Goal: Transaction & Acquisition: Purchase product/service

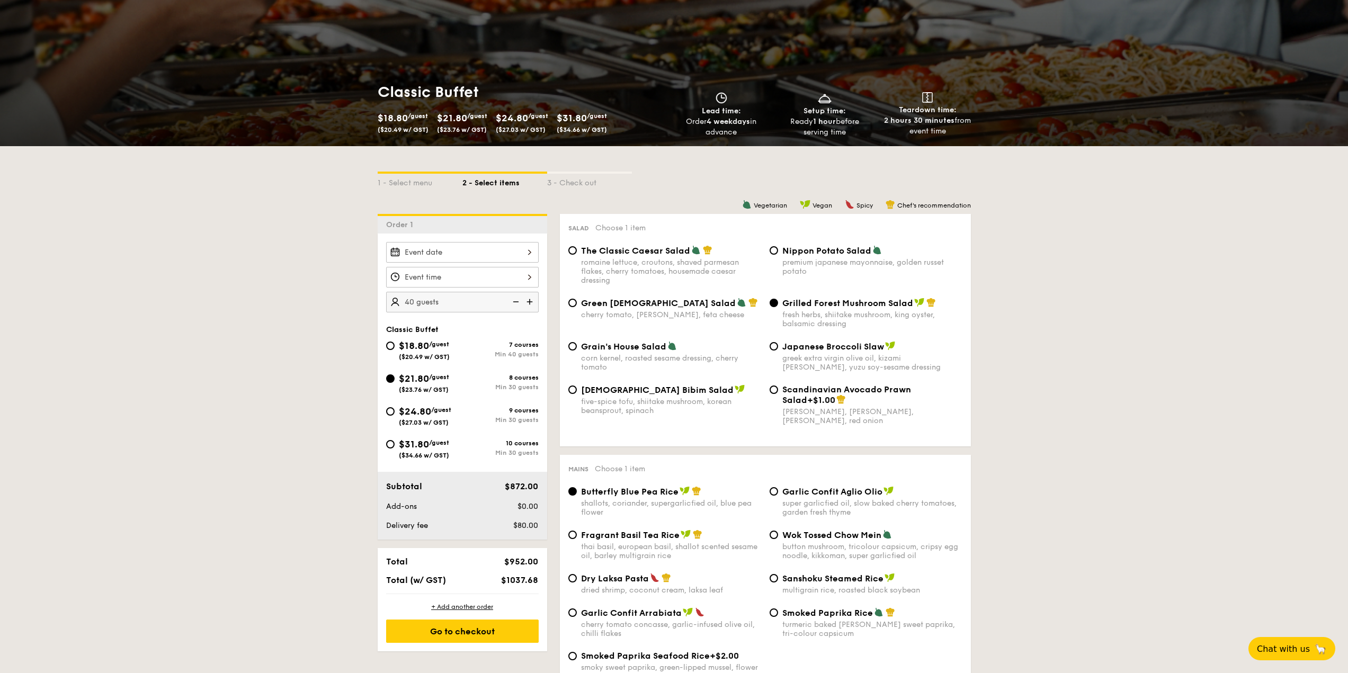
scroll to position [159, 0]
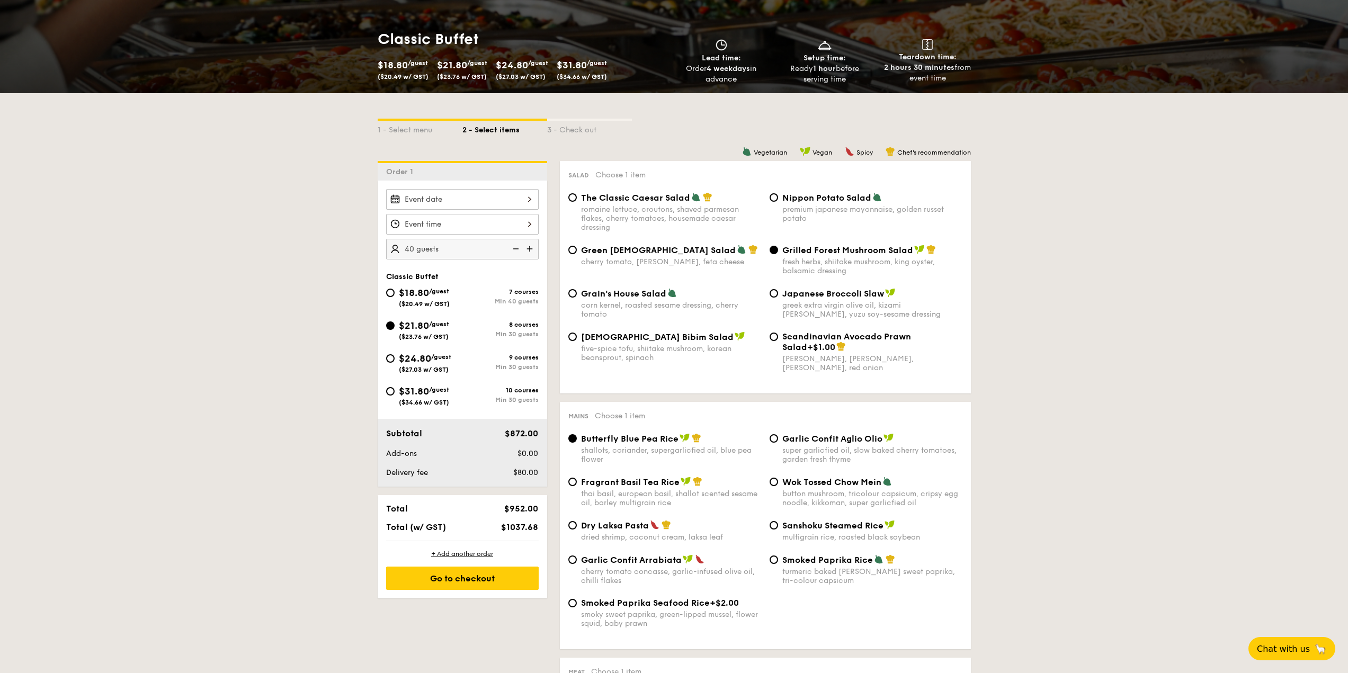
click at [530, 249] on img at bounding box center [531, 249] width 16 height 20
type input "45 guests"
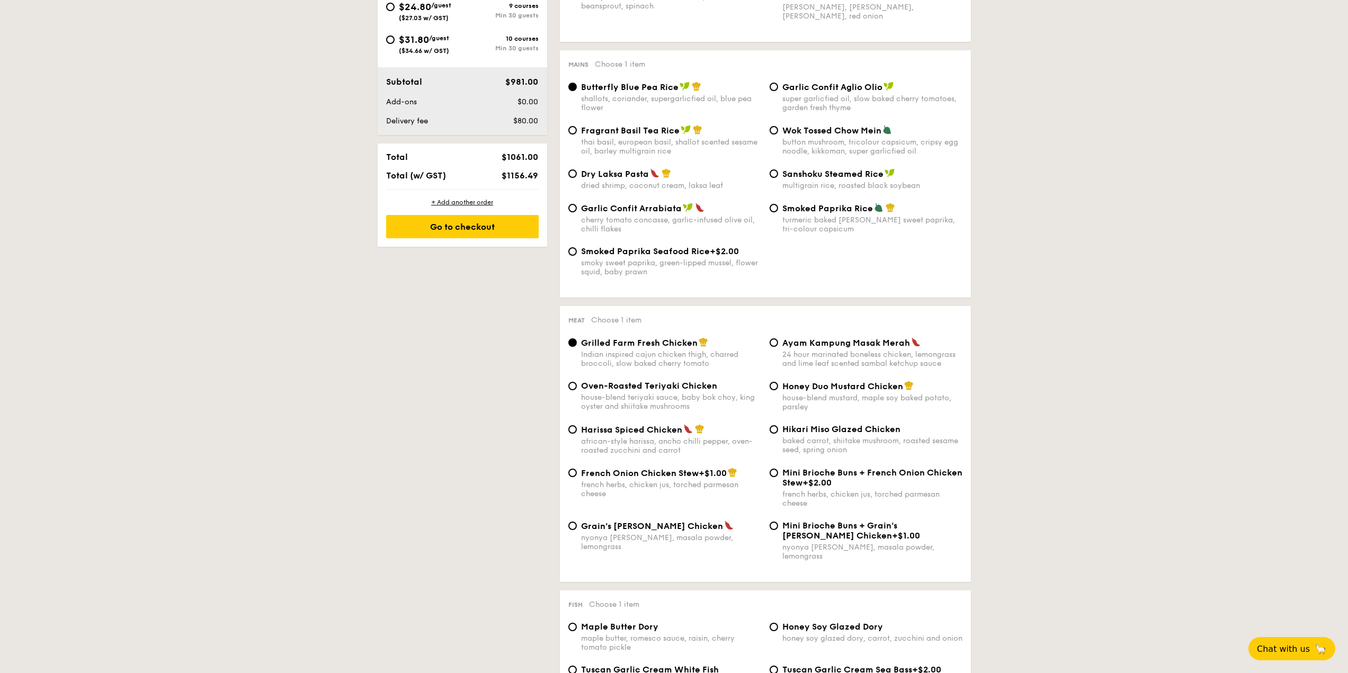
scroll to position [513, 0]
click at [648, 485] on div "french herbs, chicken jus, torched parmesan cheese" at bounding box center [671, 487] width 180 height 18
click at [577, 475] on input "French Onion Chicken Stew +$1.00 french herbs, chicken jus, torched parmesan ch…" at bounding box center [572, 471] width 8 height 8
radio input "true"
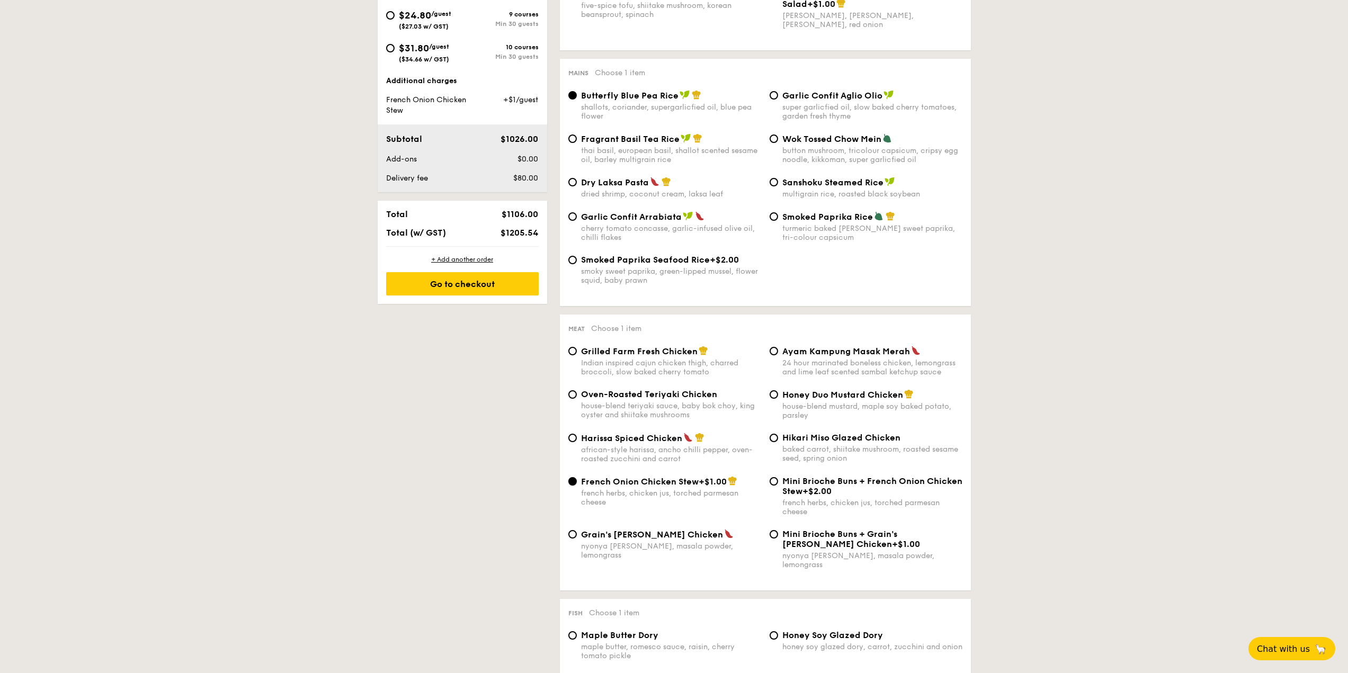
scroll to position [712, 0]
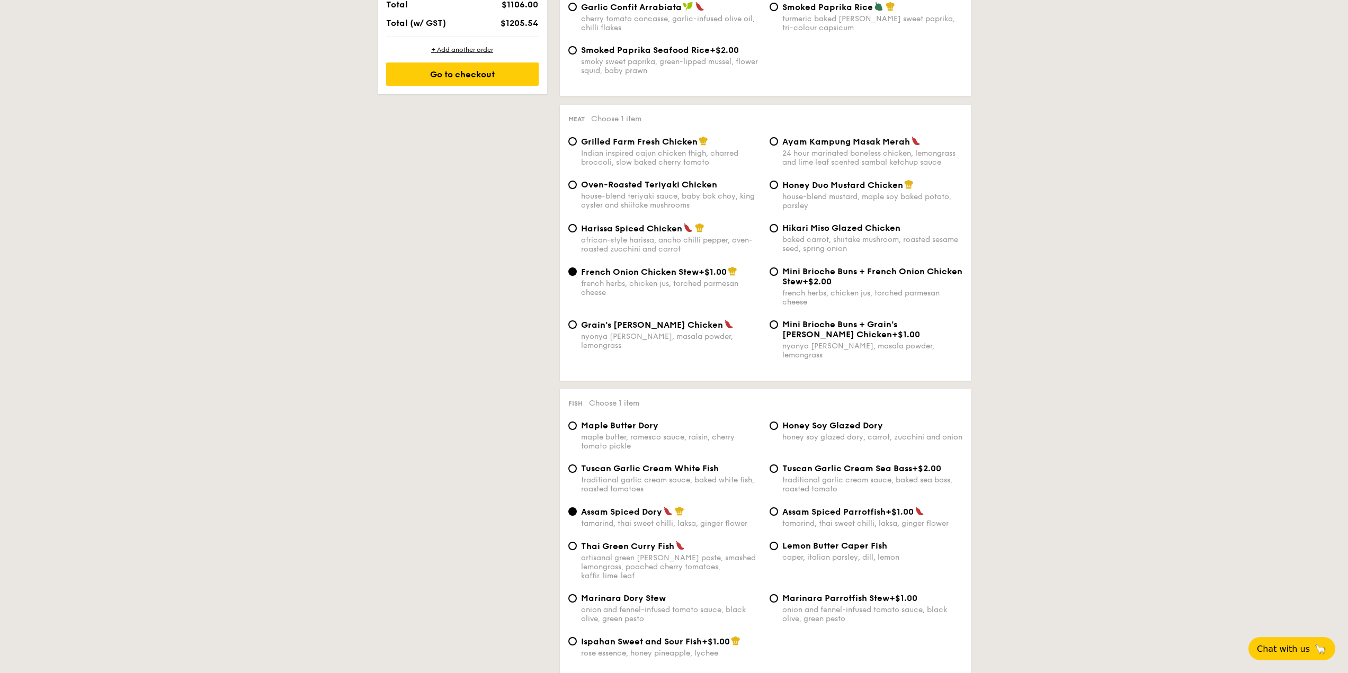
click at [651, 476] on div "traditional garlic cream sauce, baked white fish, roasted tomatoes" at bounding box center [671, 485] width 180 height 18
click at [577, 470] on input "Tuscan Garlic Cream White Fish traditional garlic cream sauce, baked white fish…" at bounding box center [572, 468] width 8 height 8
radio input "true"
drag, startPoint x: 717, startPoint y: 459, endPoint x: 582, endPoint y: 462, distance: 135.1
click at [582, 463] on span "Tuscan Garlic Cream White Fish" at bounding box center [650, 468] width 138 height 10
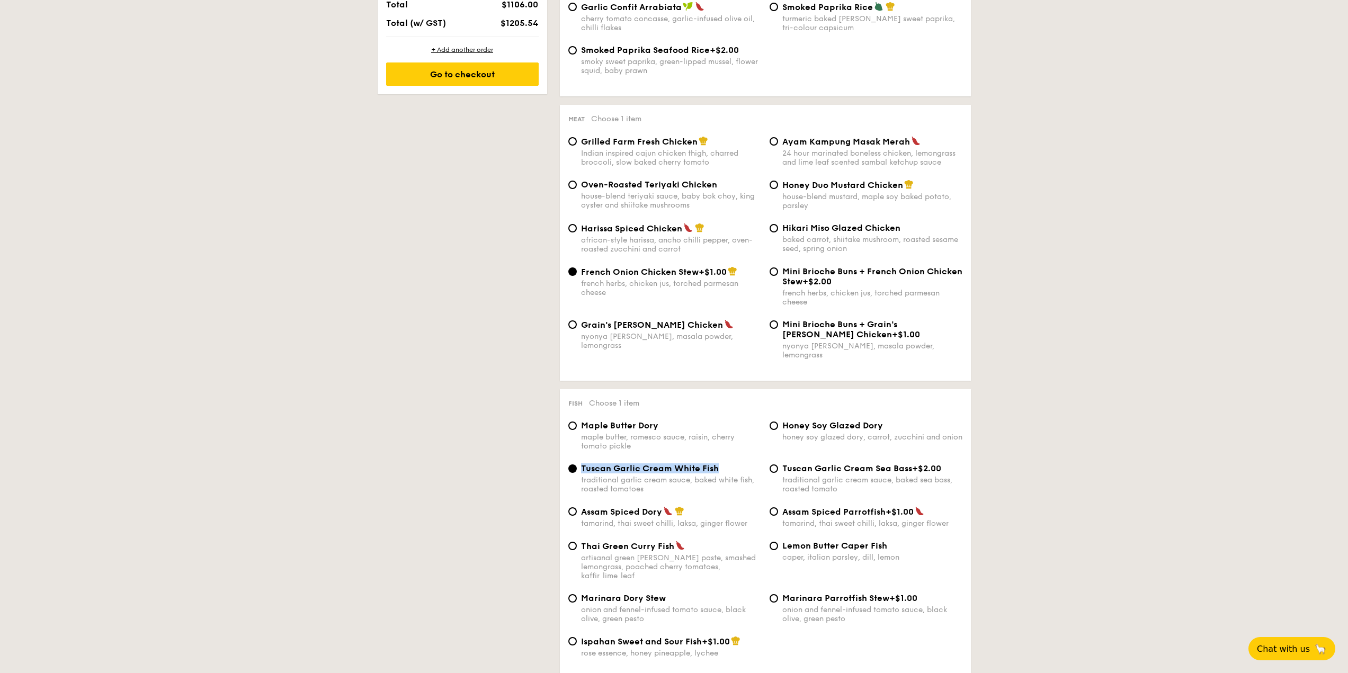
copy span "Tuscan Garlic Cream White Fish"
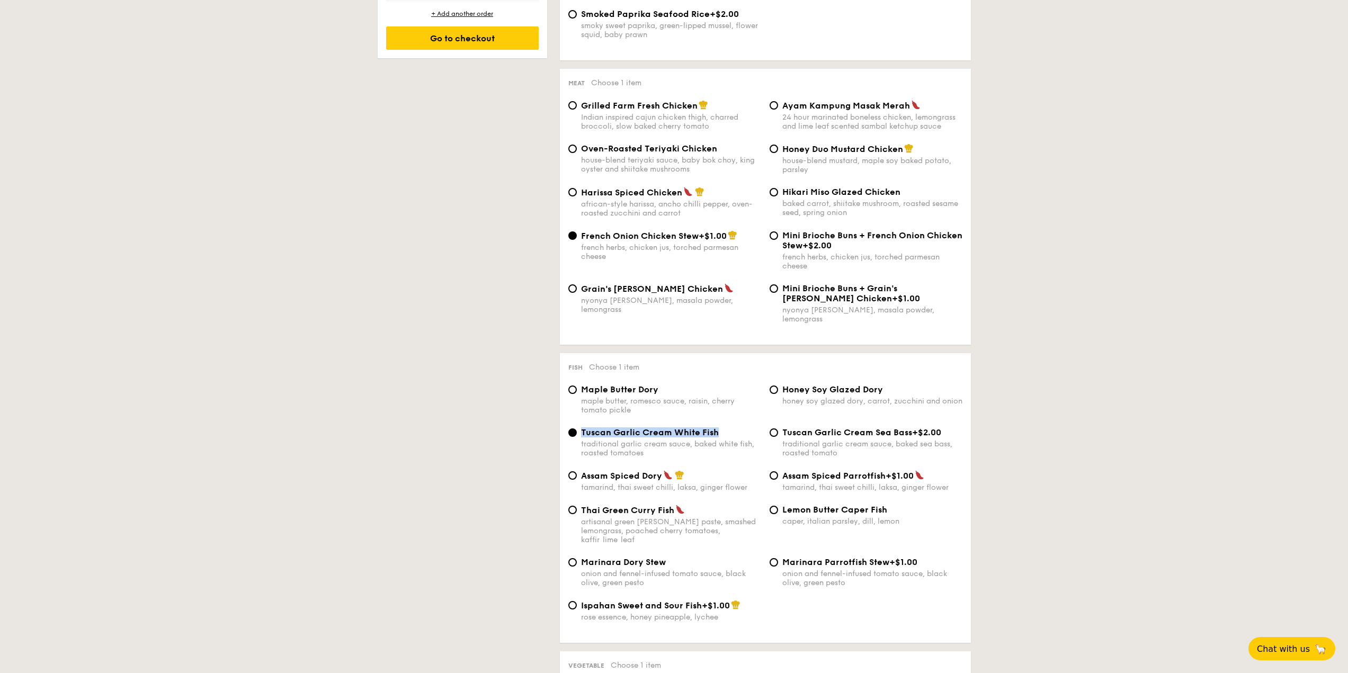
scroll to position [818, 0]
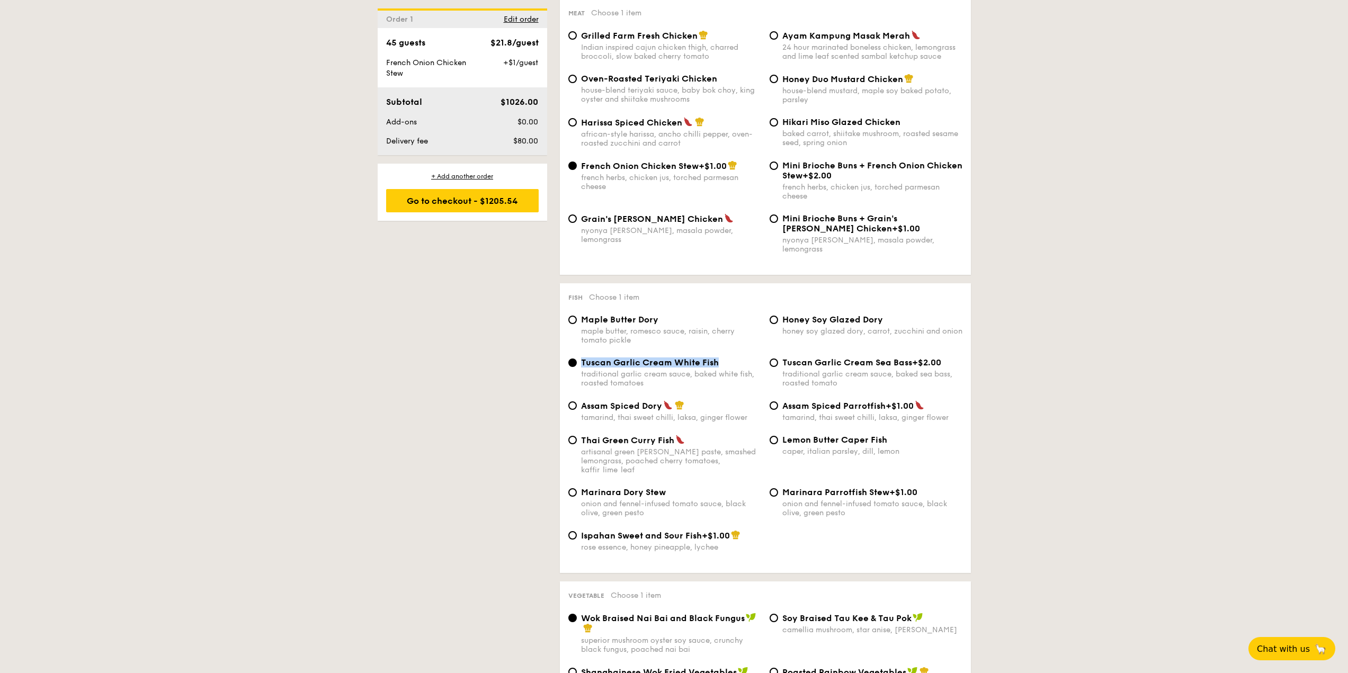
click at [637, 358] on span "Tuscan Garlic Cream White Fish" at bounding box center [650, 363] width 138 height 10
click at [577, 359] on input "Tuscan Garlic Cream White Fish traditional garlic cream sauce, baked white fish…" at bounding box center [572, 363] width 8 height 8
click at [712, 358] on span "Tuscan Garlic Cream White Fish" at bounding box center [650, 363] width 138 height 10
click at [577, 359] on input "Tuscan Garlic Cream White Fish traditional garlic cream sauce, baked white fish…" at bounding box center [572, 363] width 8 height 8
click at [714, 358] on span "Tuscan Garlic Cream White Fish" at bounding box center [650, 363] width 138 height 10
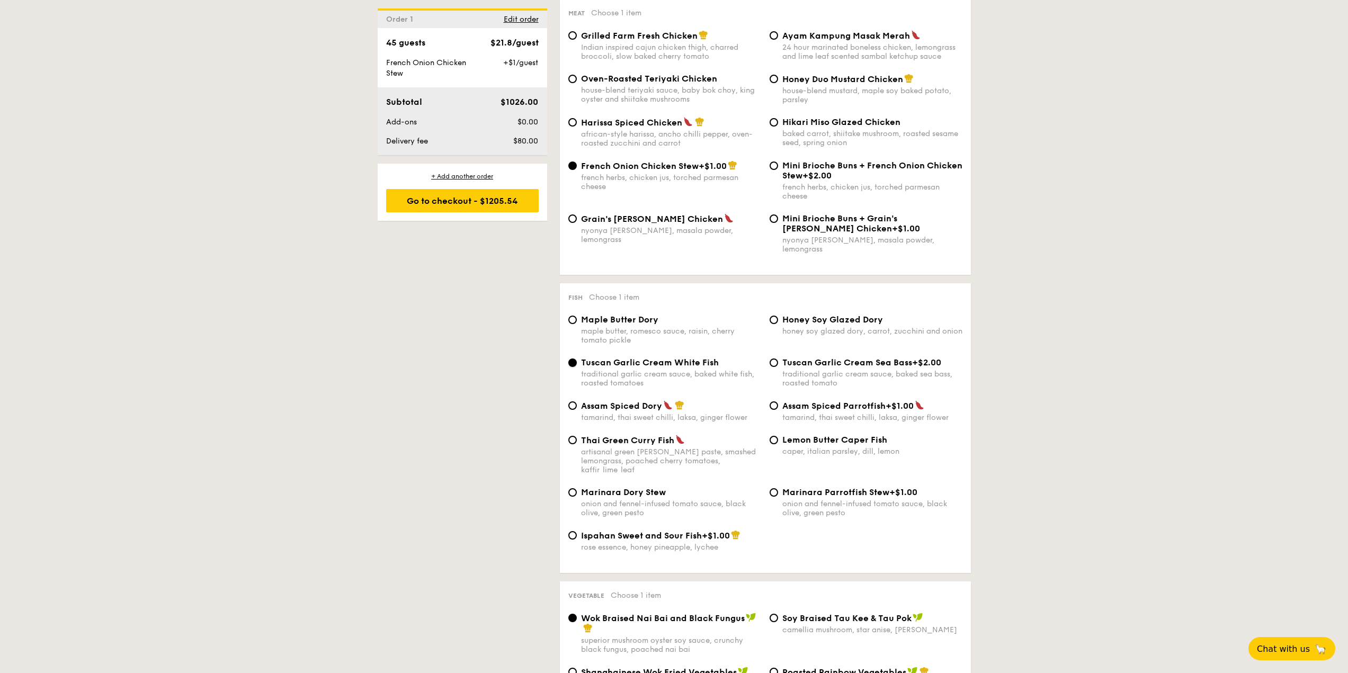
click at [577, 359] on input "Tuscan Garlic Cream White Fish traditional garlic cream sauce, baked white fish…" at bounding box center [572, 363] width 8 height 8
drag, startPoint x: 716, startPoint y: 351, endPoint x: 580, endPoint y: 352, distance: 136.1
click at [580, 358] on div "Tuscan Garlic Cream White Fish traditional garlic cream sauce, baked white fish…" at bounding box center [664, 373] width 201 height 30
copy span "Tuscan Garlic Cream White Fish"
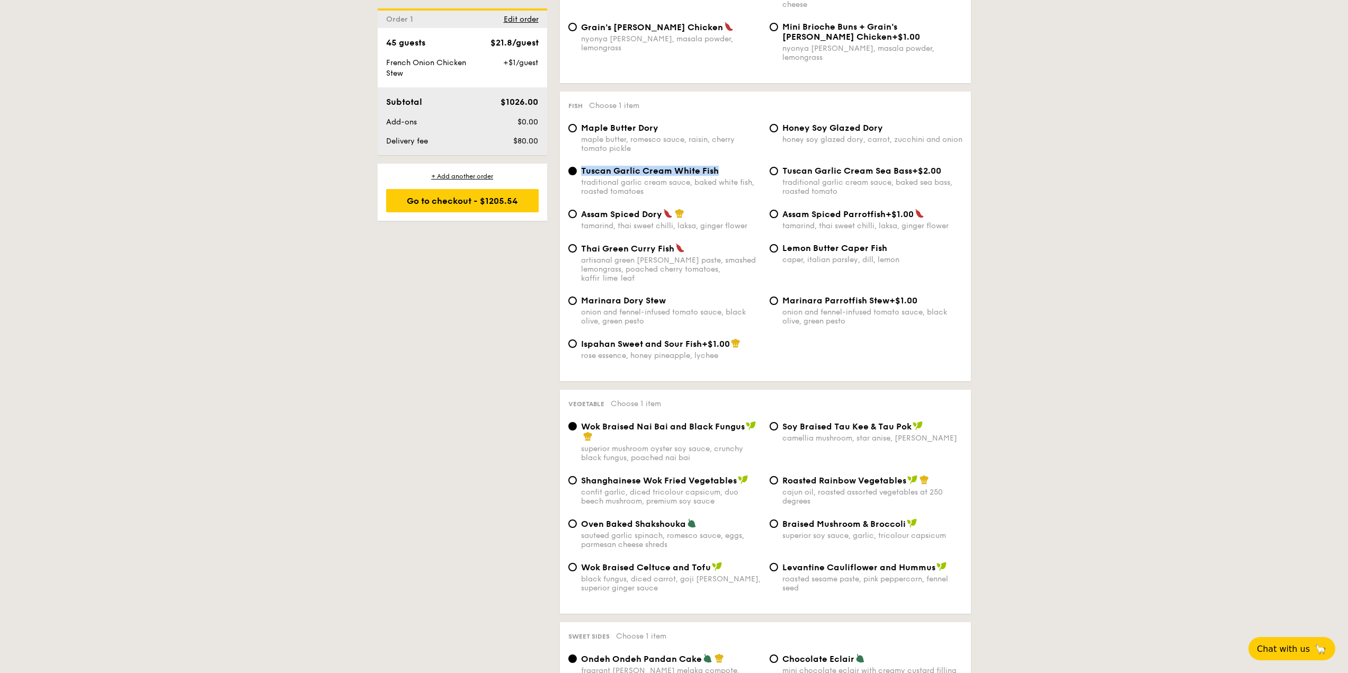
scroll to position [1030, 0]
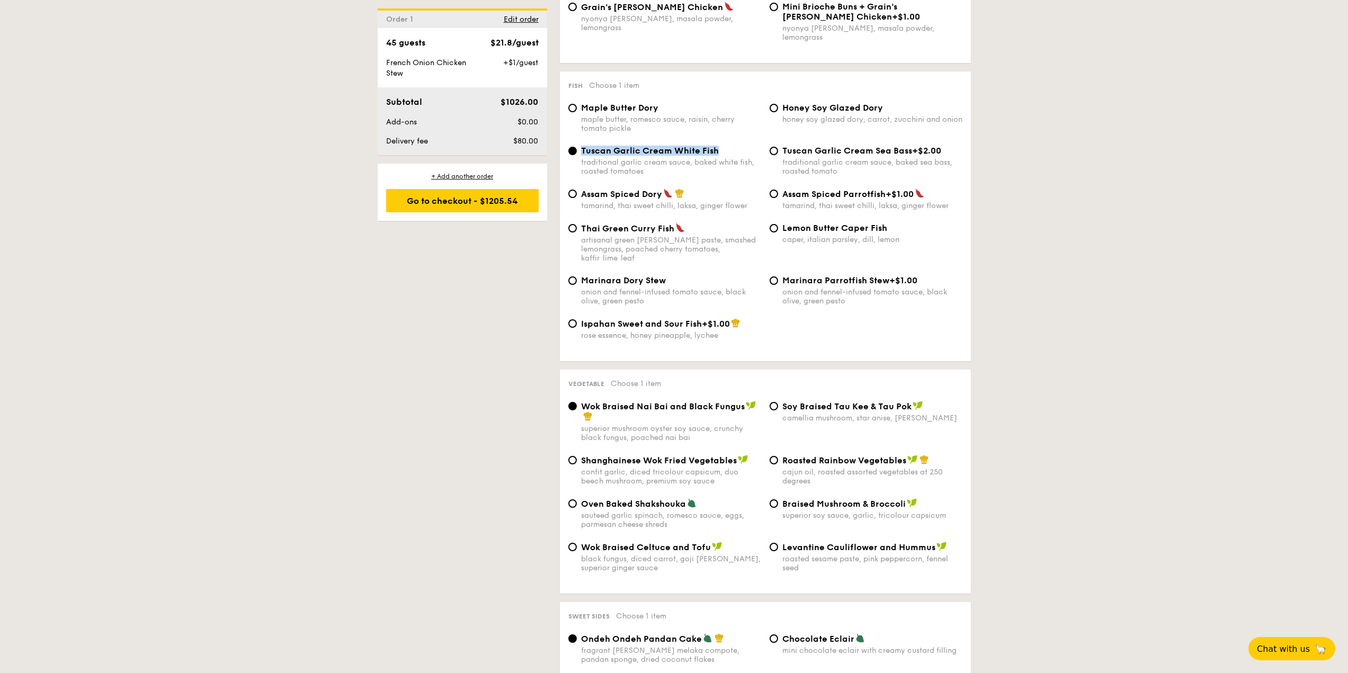
drag, startPoint x: 968, startPoint y: 425, endPoint x: 975, endPoint y: 424, distance: 7.0
click at [975, 424] on div "1 - Select menu 2 - Select items 3 - Check out Order 1 45 guests Classic Buffet…" at bounding box center [674, 411] width 610 height 2378
click at [904, 401] on span "⁠Soy Braised Tau Kee & Tau Pok" at bounding box center [846, 406] width 129 height 10
click at [778, 402] on input "⁠Soy Braised Tau Kee & Tau Pok camellia mushroom, star anise, goji [PERSON_NAME]" at bounding box center [774, 406] width 8 height 8
radio input "true"
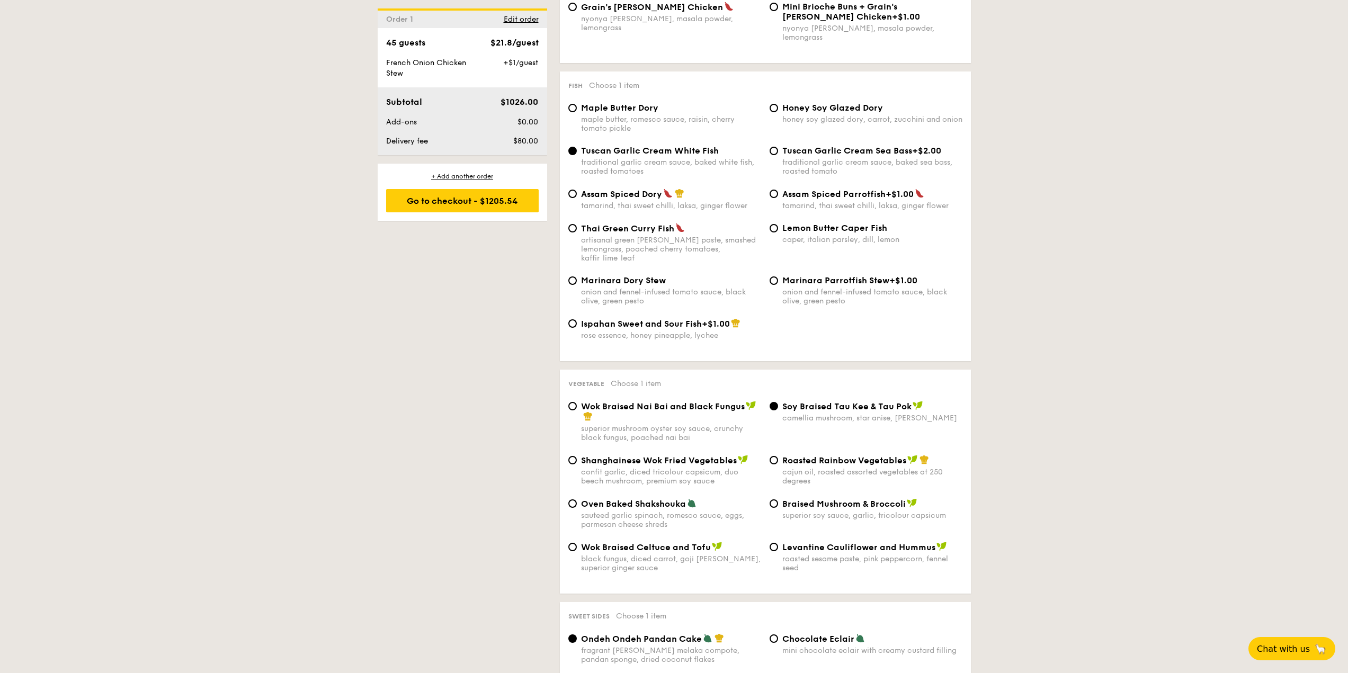
click at [1044, 420] on div "1 - Select menu 2 - Select items 3 - Check out Order 1 45 guests Classic Buffet…" at bounding box center [674, 411] width 1348 height 2378
drag, startPoint x: 743, startPoint y: 388, endPoint x: 583, endPoint y: 392, distance: 159.5
click at [583, 401] on span "Wok Braised Nai Bai and Black Fungus" at bounding box center [663, 406] width 164 height 10
copy span "Wok Braised Nai Bai and Black Fungus"
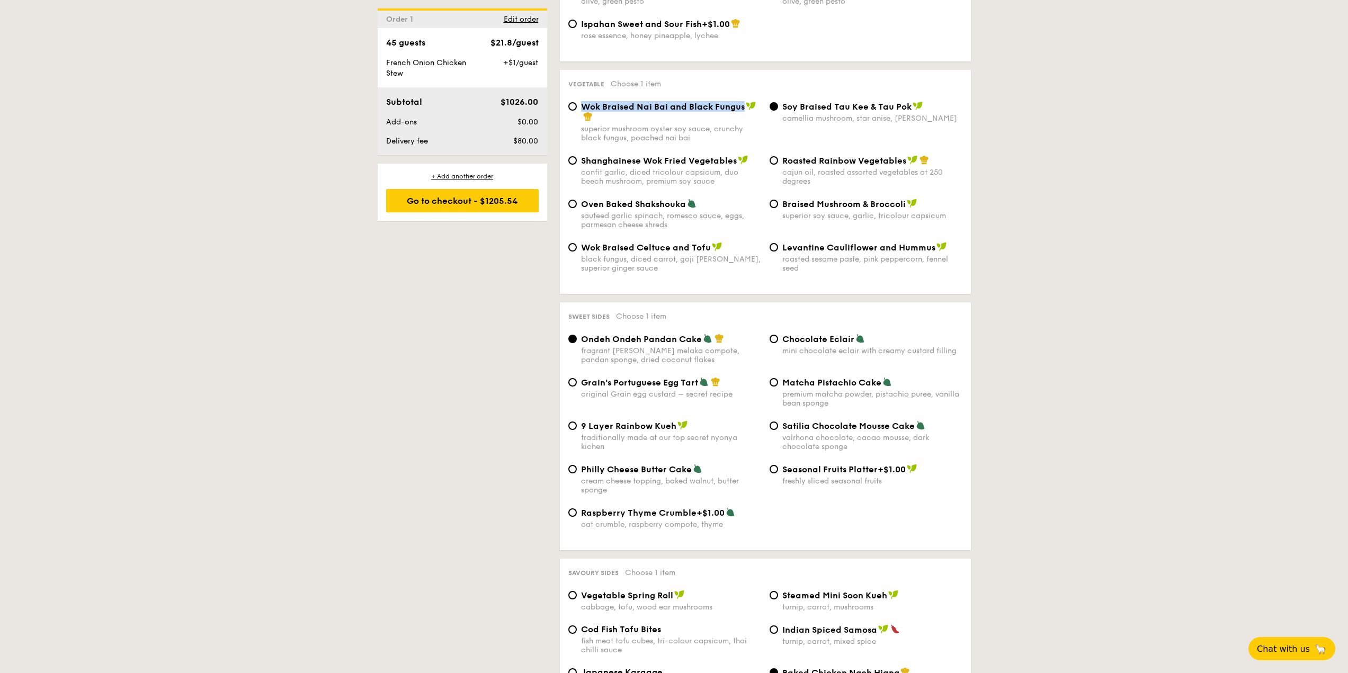
scroll to position [1347, 0]
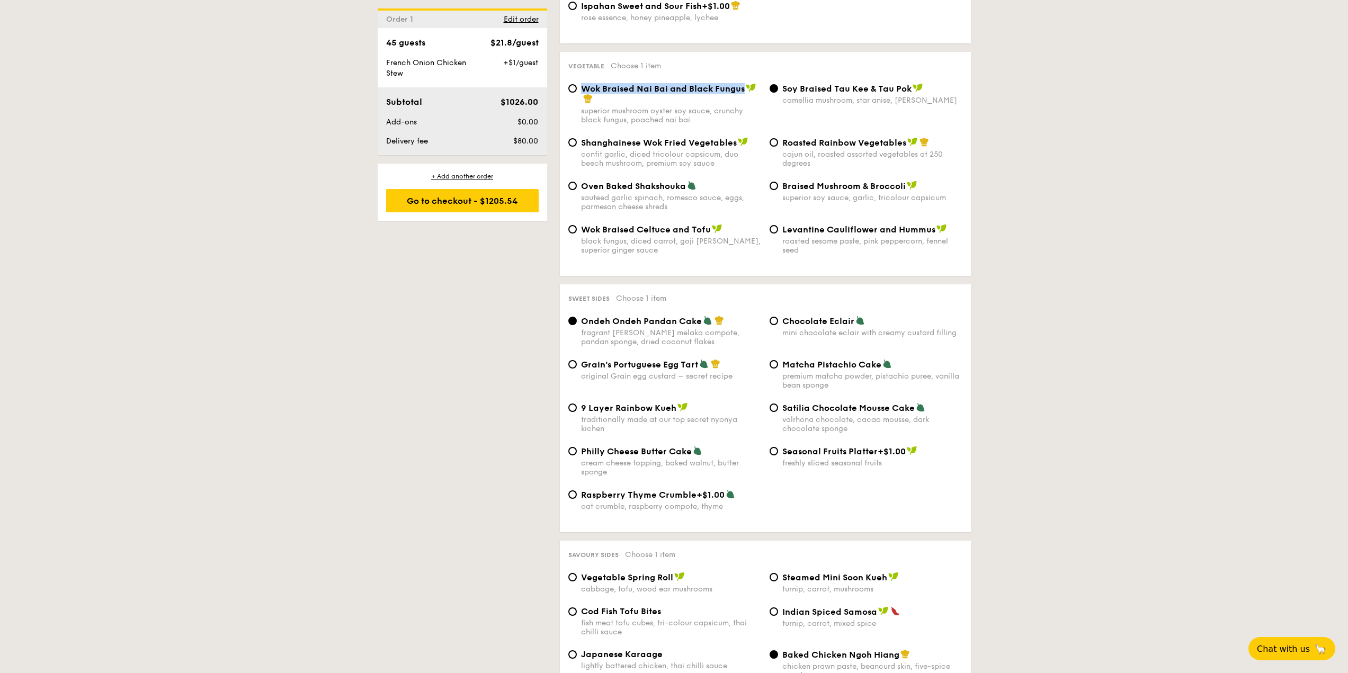
click at [1093, 309] on div "1 - Select menu 2 - Select items 3 - Check out Order 1 45 guests Classic Buffet…" at bounding box center [674, 94] width 1348 height 2378
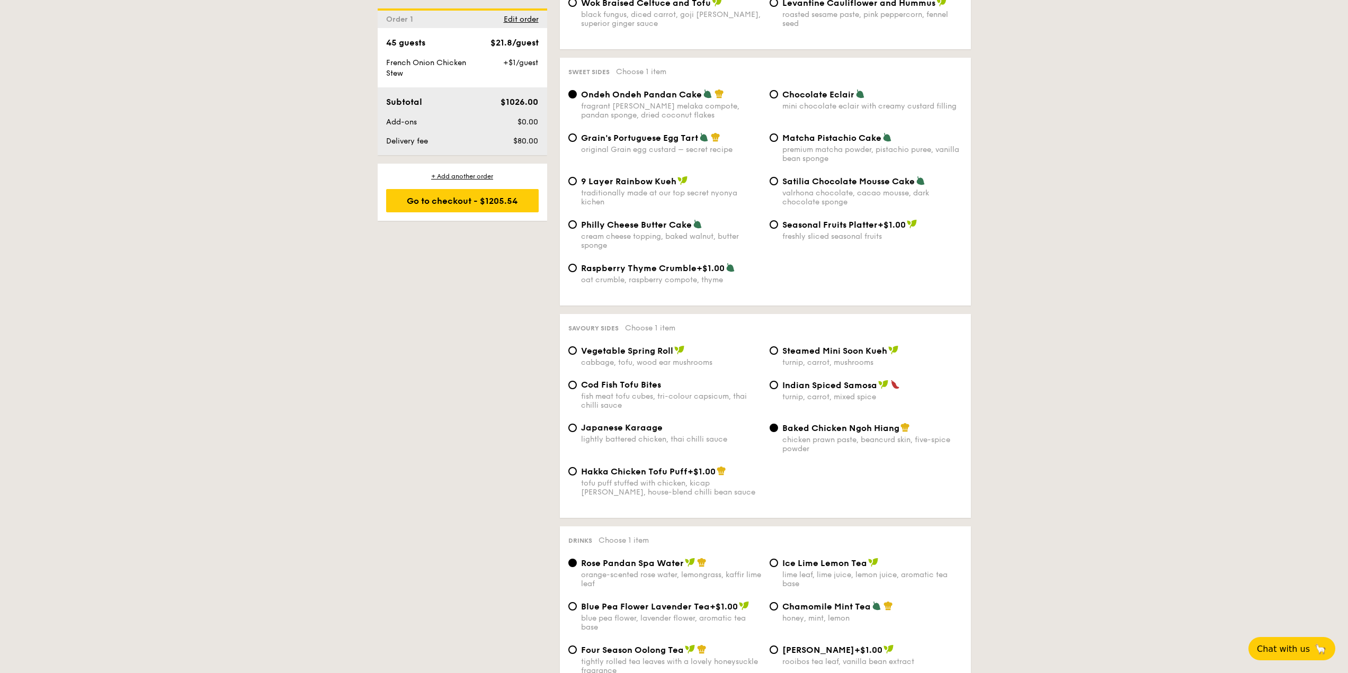
scroll to position [1575, 0]
click at [618, 434] on div "lightly battered chicken, thai chilli sauce" at bounding box center [671, 438] width 180 height 9
click at [577, 423] on input "Japanese Karaage lightly battered chicken, thai chilli sauce" at bounding box center [572, 427] width 8 height 8
radio input "true"
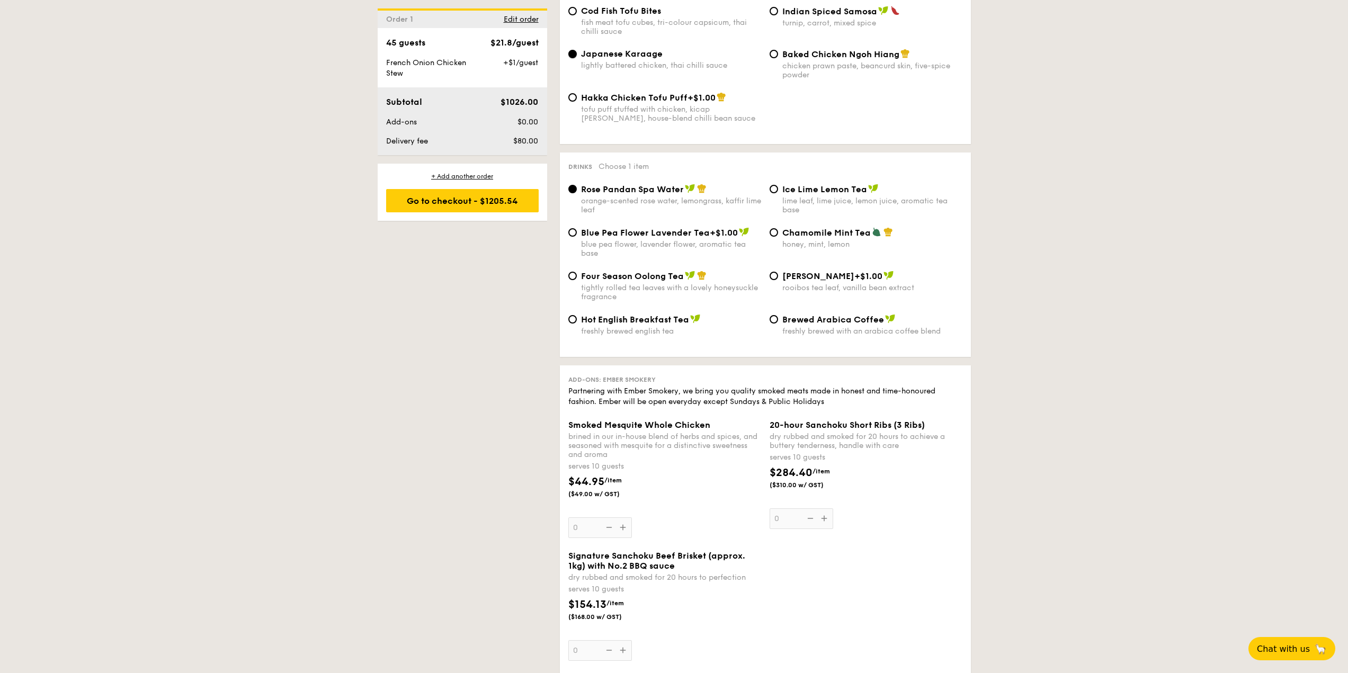
scroll to position [1892, 0]
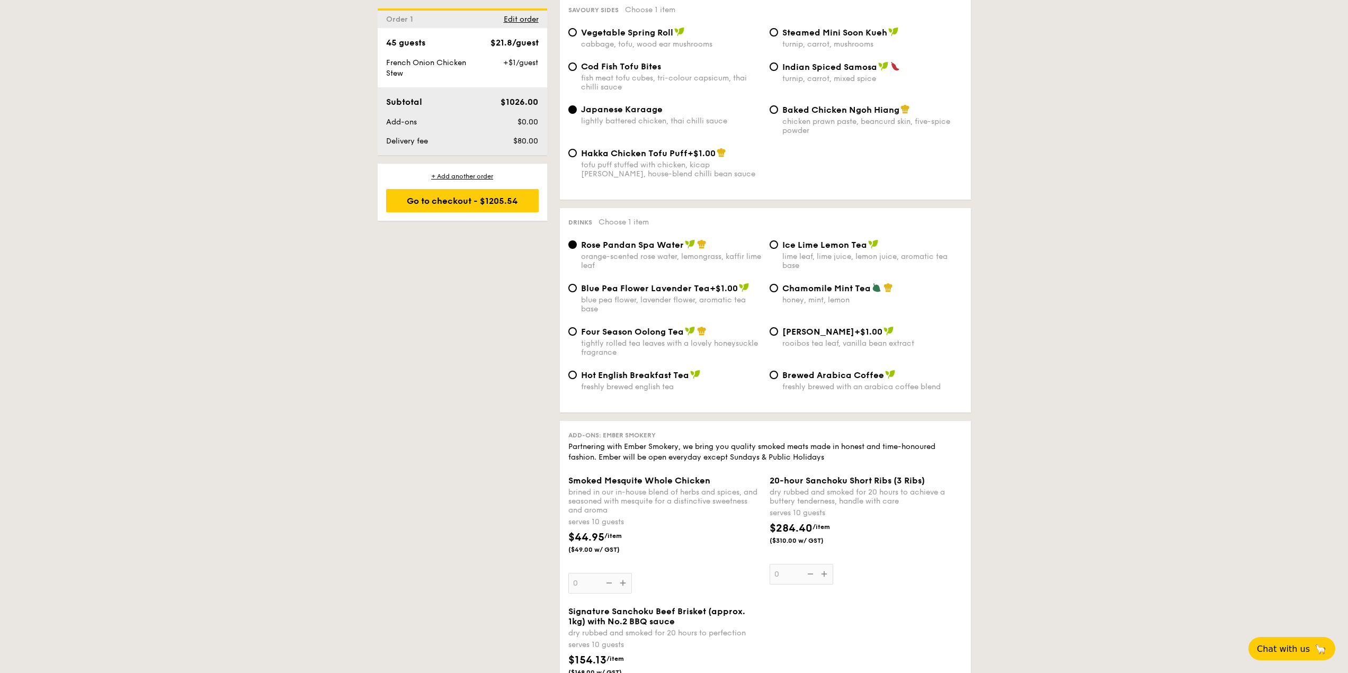
click at [593, 327] on span "Four Season Oolong Tea" at bounding box center [632, 332] width 103 height 10
click at [577, 327] on input "Four Season Oolong Tea tightly rolled tea leaves with a lovely honeysuckle frag…" at bounding box center [572, 331] width 8 height 8
radio input "true"
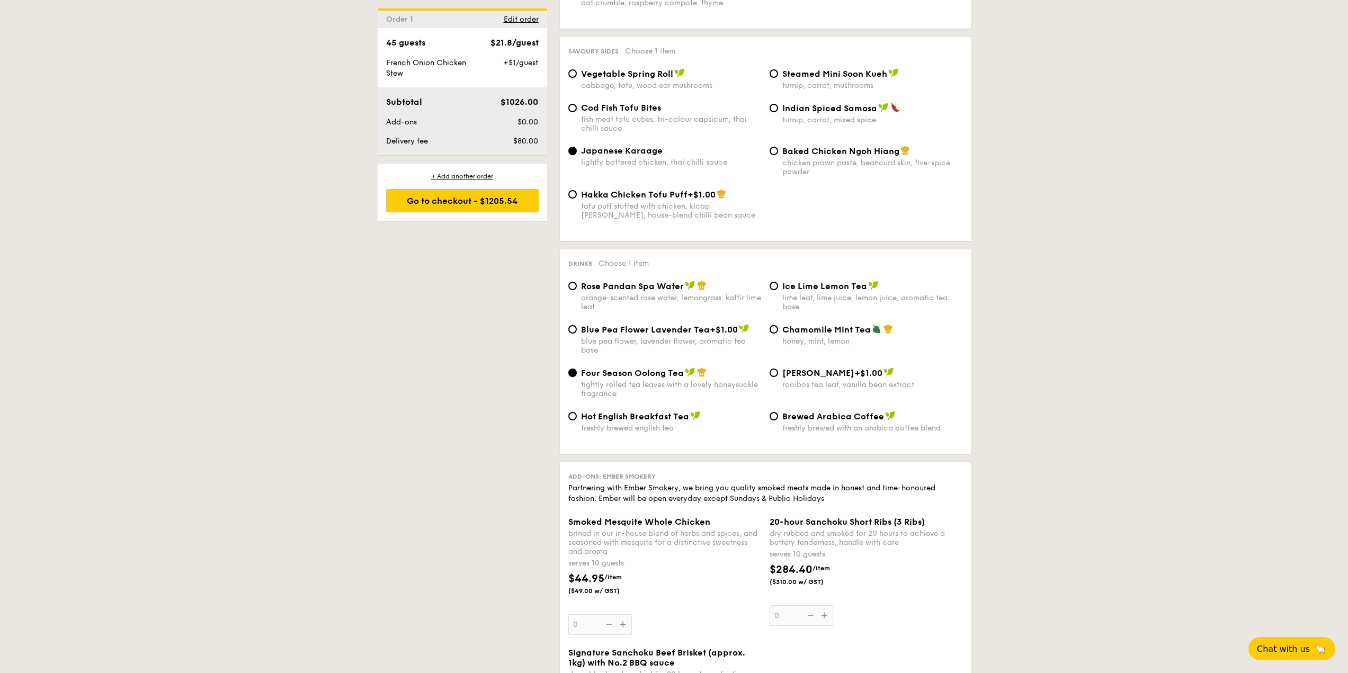
scroll to position [1863, 0]
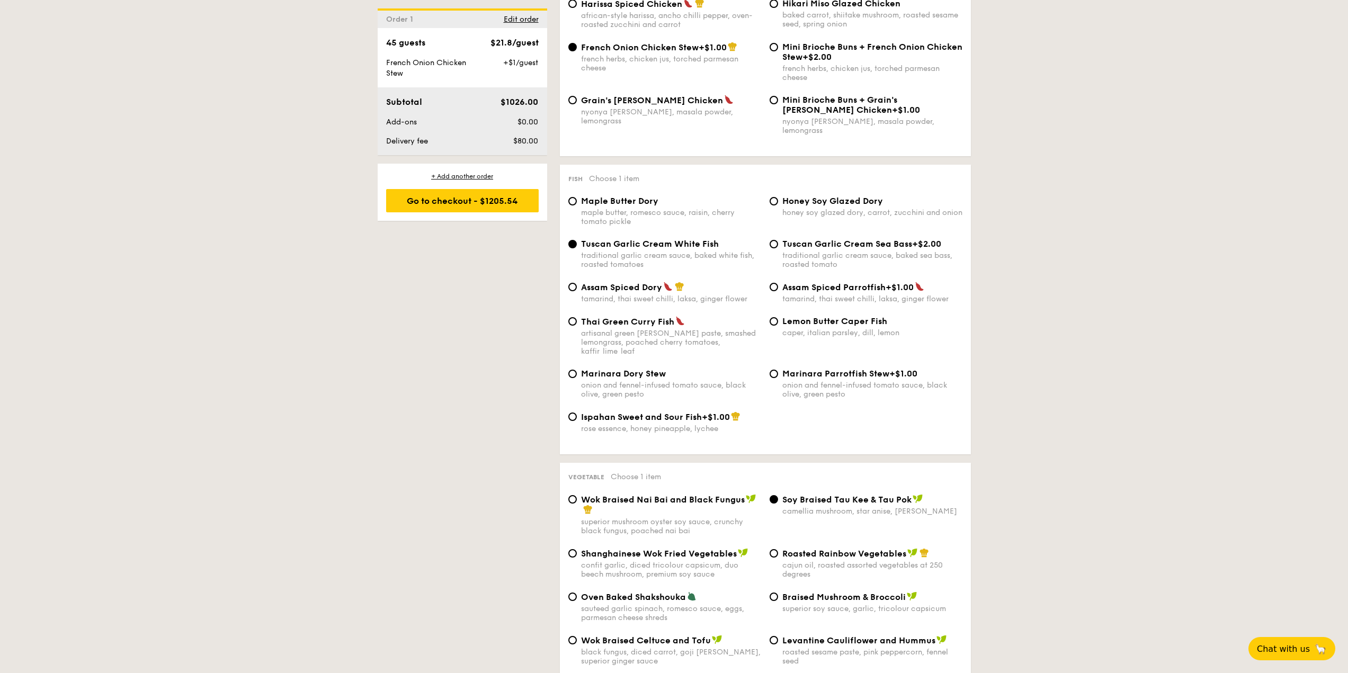
scroll to position [751, 0]
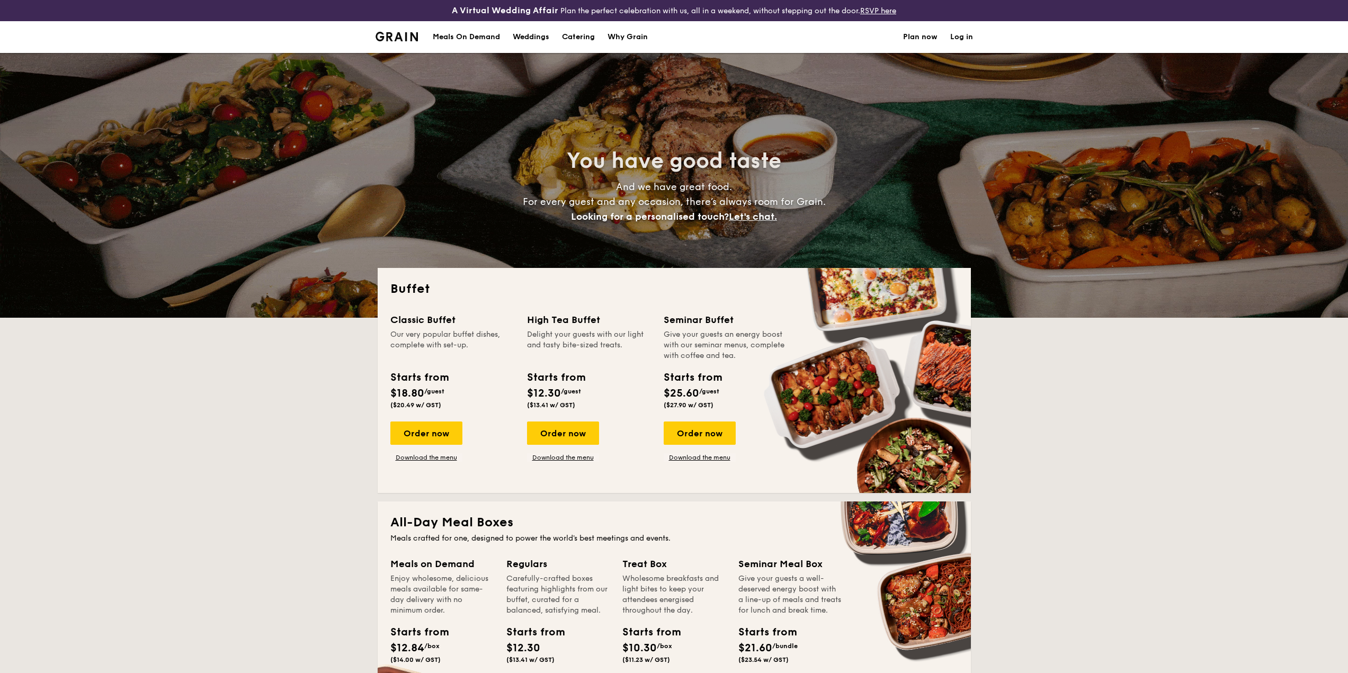
select select
